Goal: Task Accomplishment & Management: Manage account settings

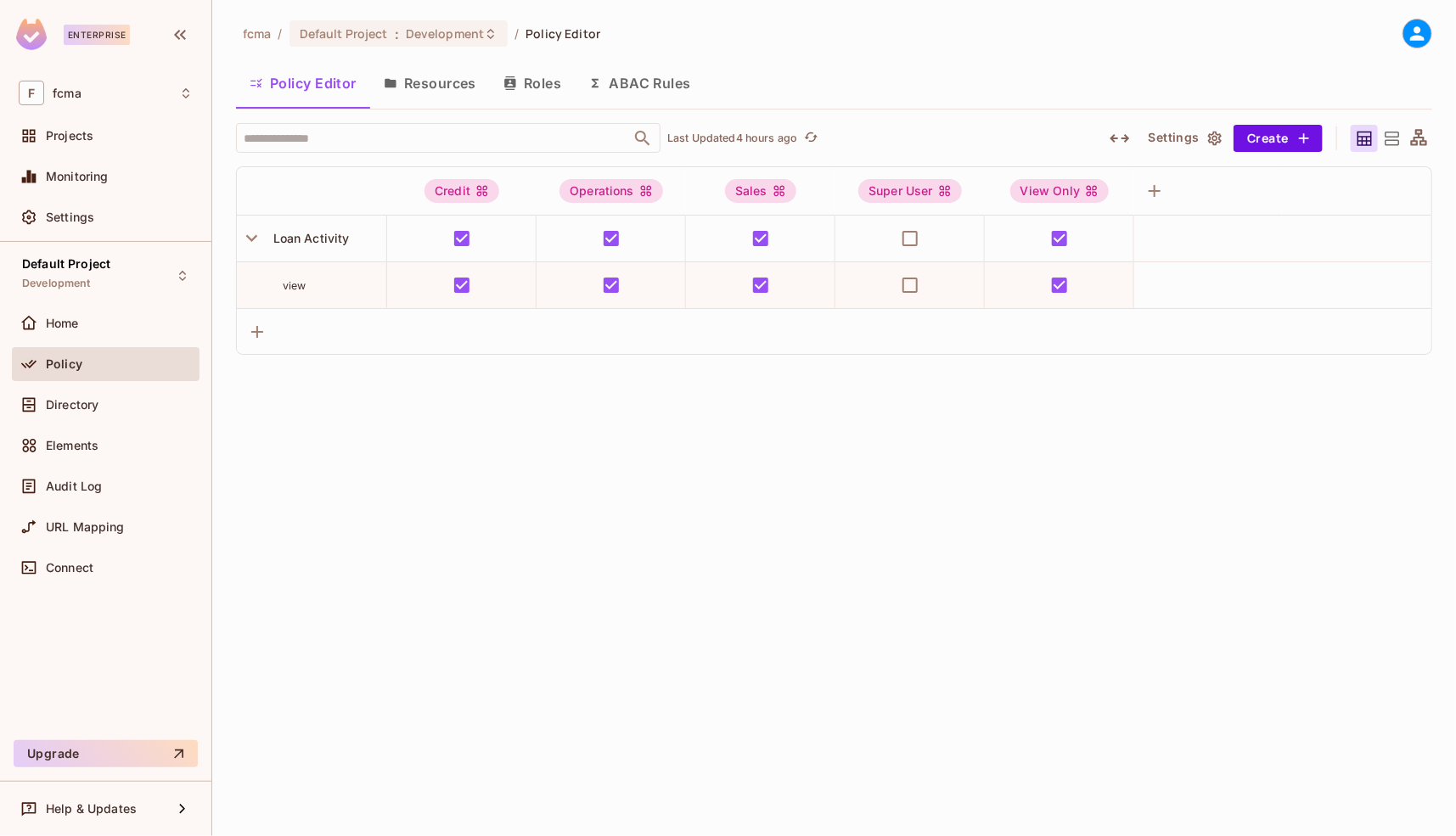
click at [441, 84] on button "Resources" at bounding box center [429, 83] width 120 height 42
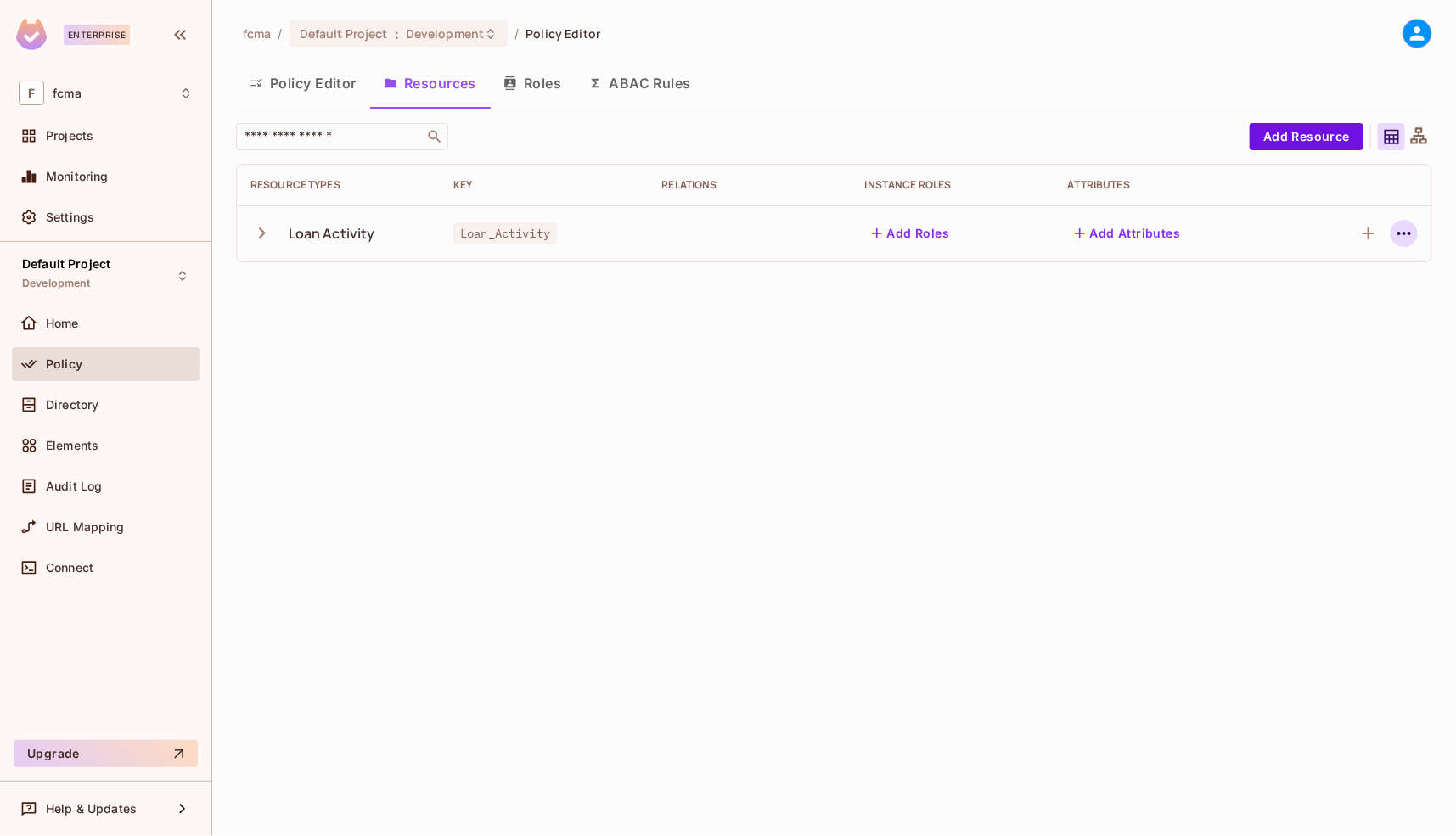
click at [1408, 233] on icon "button" at bounding box center [1404, 233] width 21 height 21
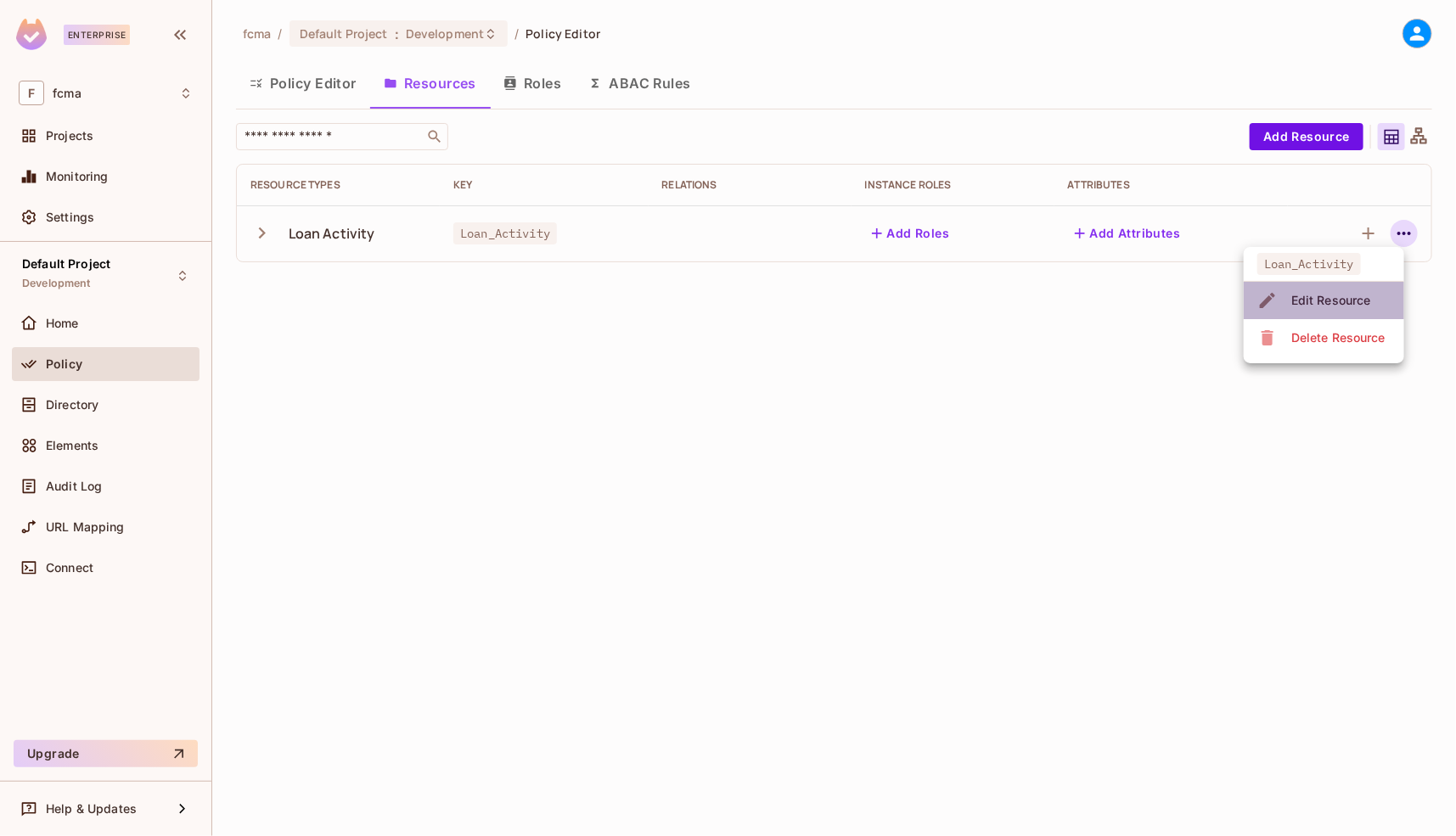
click at [1331, 297] on div "Edit Resource" at bounding box center [1331, 300] width 80 height 17
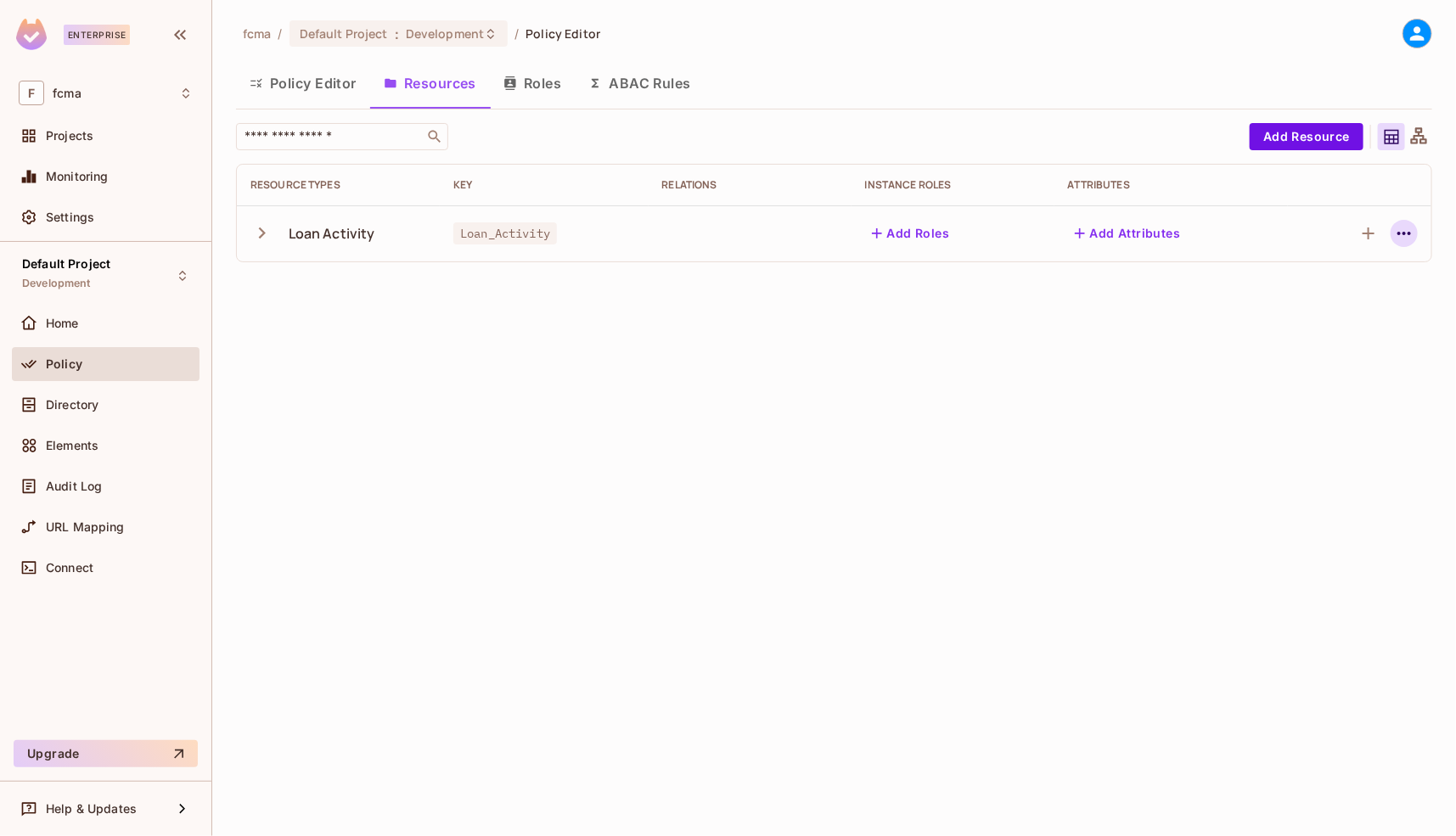
click at [1400, 233] on icon "button" at bounding box center [1404, 233] width 13 height 4
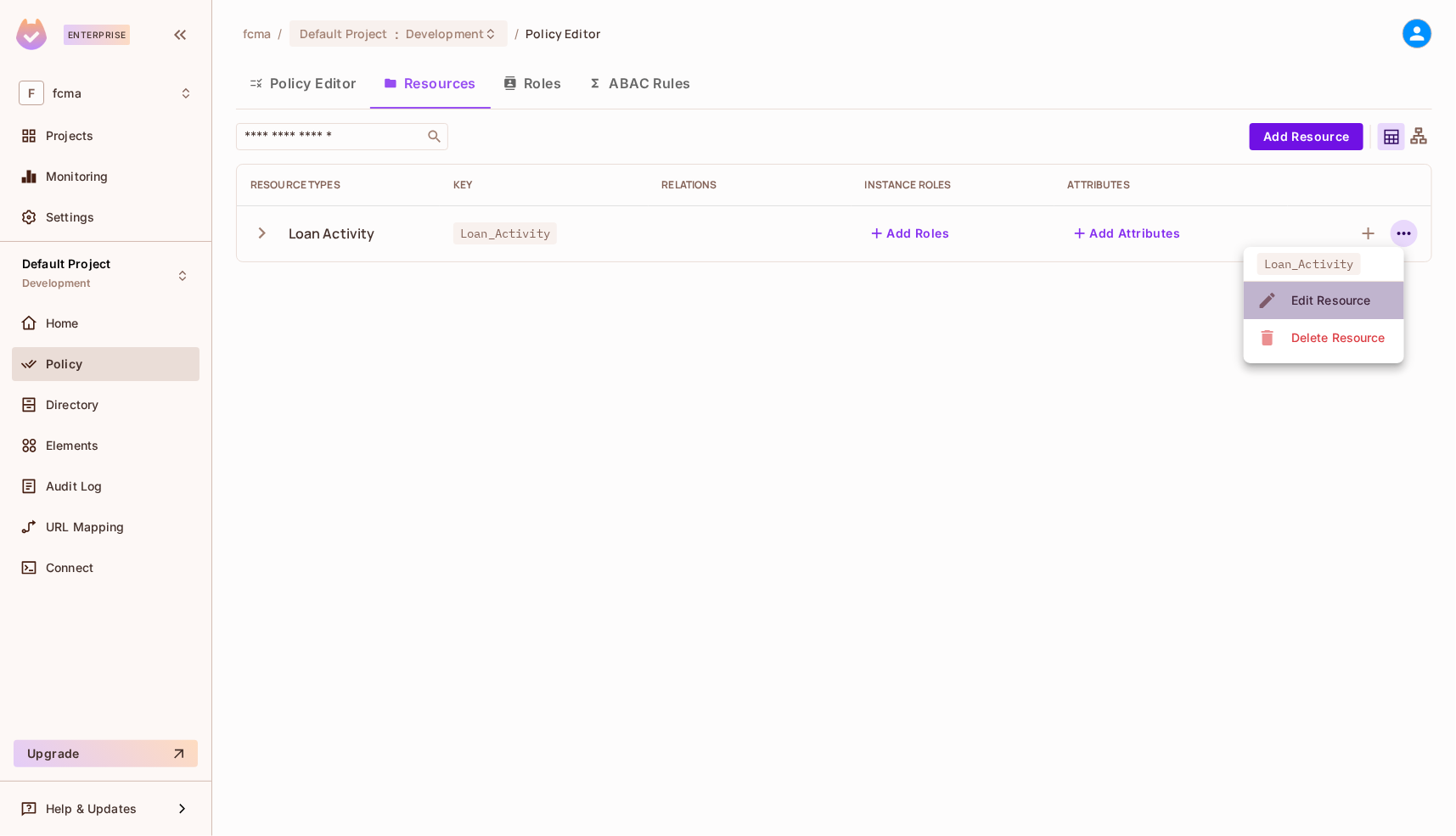
click at [1335, 300] on div "Edit Resource" at bounding box center [1331, 300] width 80 height 17
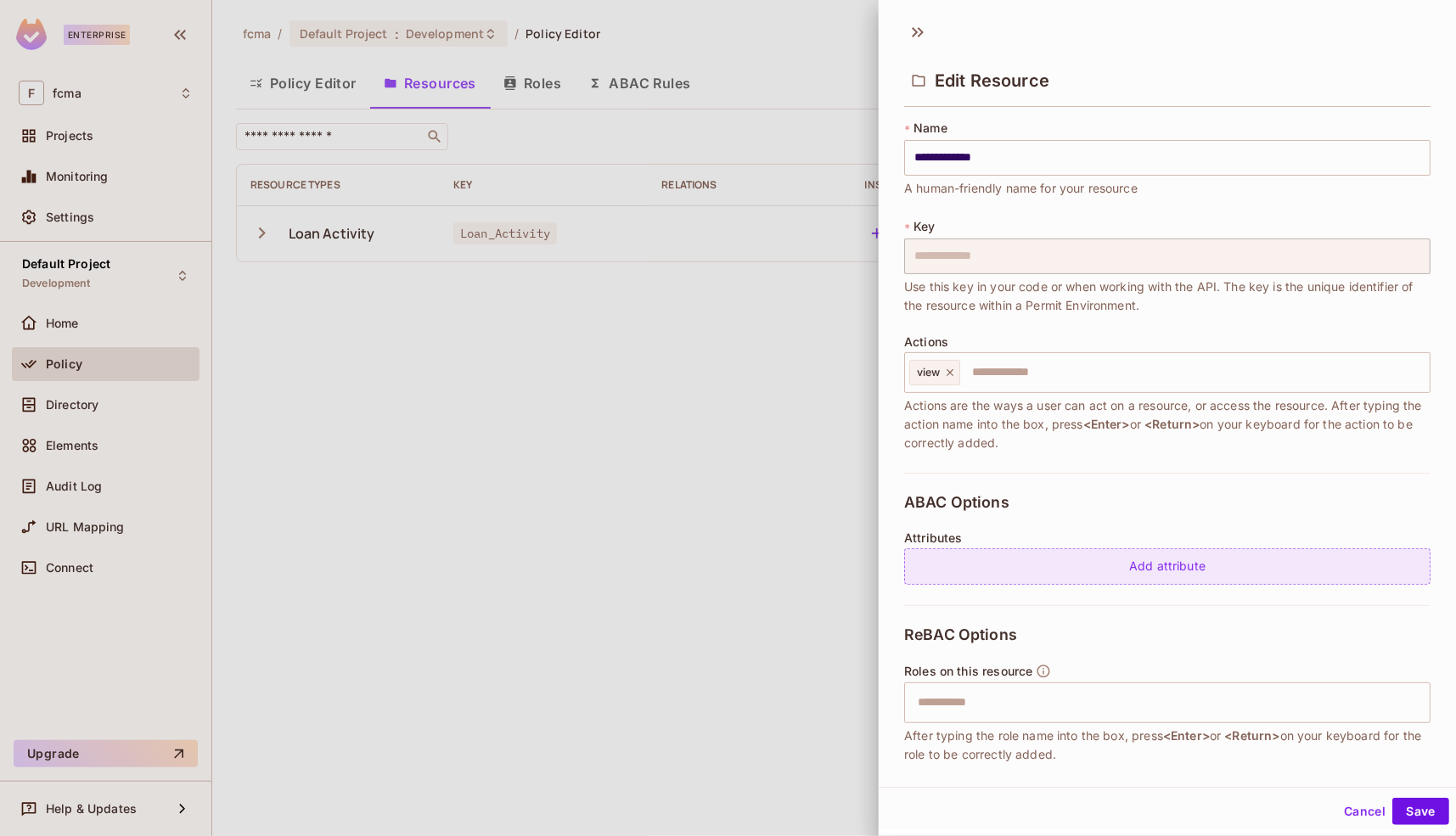
click at [1171, 566] on div "Add attribute" at bounding box center [1167, 566] width 526 height 37
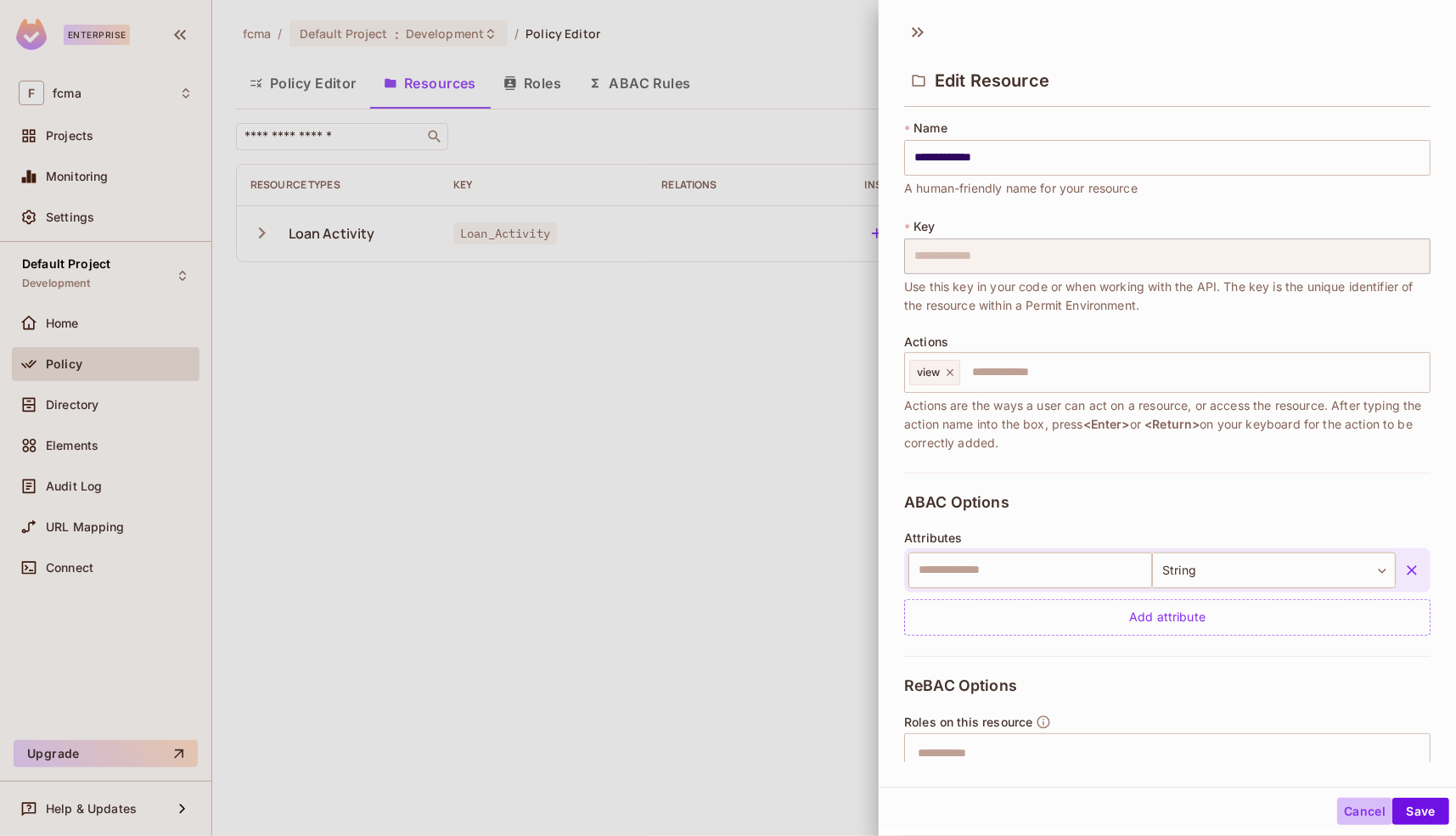
click at [1363, 807] on button "Cancel" at bounding box center [1365, 811] width 56 height 27
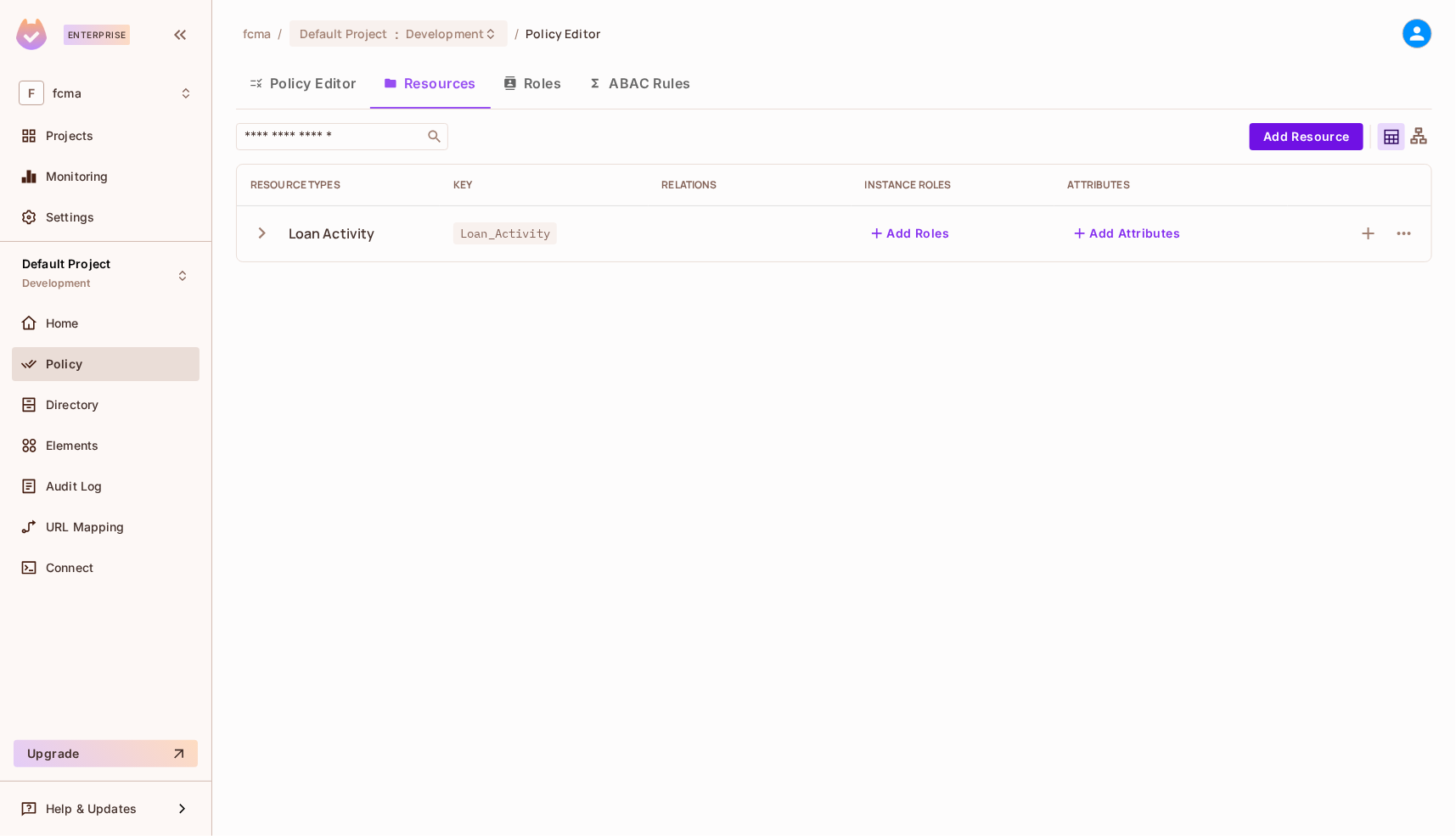
click at [383, 414] on div "fcma / Default Project : Development / Policy Editor Policy Editor Resources Ro…" at bounding box center [833, 418] width 1244 height 836
